Goal: Task Accomplishment & Management: Manage account settings

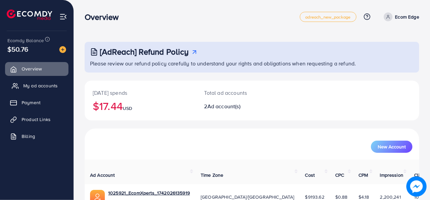
click at [42, 85] on span "My ad accounts" at bounding box center [40, 85] width 34 height 7
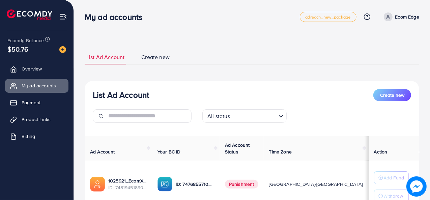
scroll to position [67, 0]
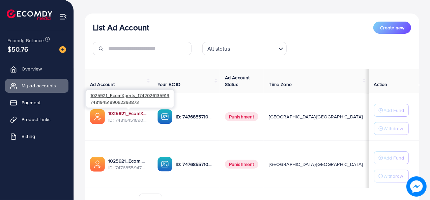
click at [132, 113] on link "1025921_EcomXperts_1742026135919" at bounding box center [127, 113] width 38 height 7
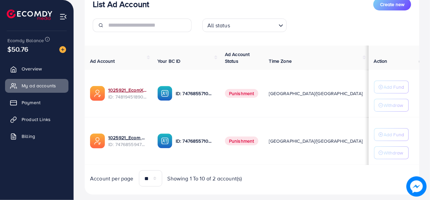
scroll to position [69, 0]
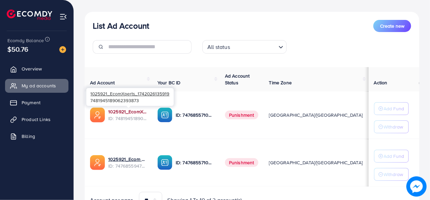
click at [131, 110] on link "1025921_EcomXperts_1742026135919" at bounding box center [127, 111] width 38 height 7
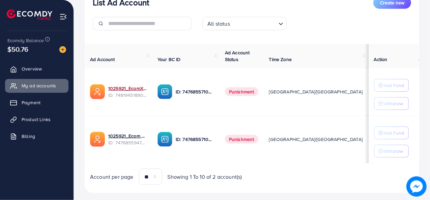
scroll to position [103, 0]
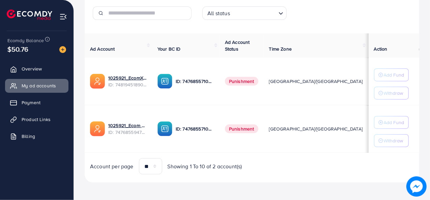
drag, startPoint x: 313, startPoint y: 81, endPoint x: 322, endPoint y: 81, distance: 8.8
click at [368, 81] on td "$9193.62" at bounding box center [383, 82] width 30 height 48
click at [419, 98] on div "List Ad Account Create new List Ad Account Create new All status Loading... Ad …" at bounding box center [252, 49] width 356 height 304
click at [373, 80] on span "$9193.62" at bounding box center [382, 81] width 19 height 7
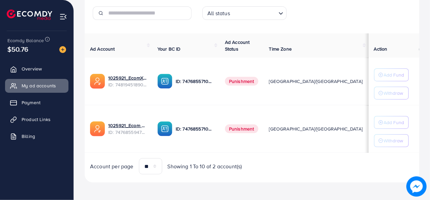
click at [414, 103] on td "Add Fund Withdraw" at bounding box center [393, 82] width 51 height 48
click at [64, 49] on img at bounding box center [62, 49] width 7 height 7
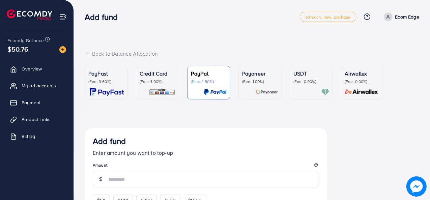
click at [263, 87] on div "Payoneer (Fee: 1.00%)" at bounding box center [260, 82] width 36 height 26
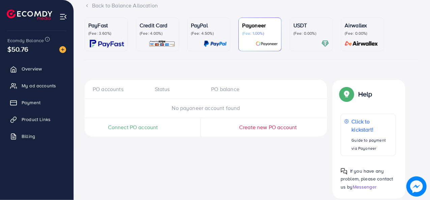
scroll to position [57, 0]
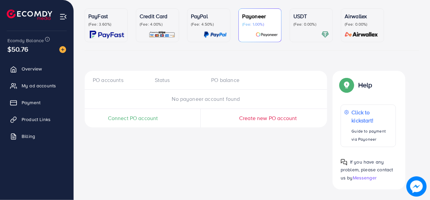
click at [259, 149] on div "PO accounts Status PO balance No payoneer account found Connect PO account Crea…" at bounding box center [206, 130] width 242 height 119
